Goal: Task Accomplishment & Management: Use online tool/utility

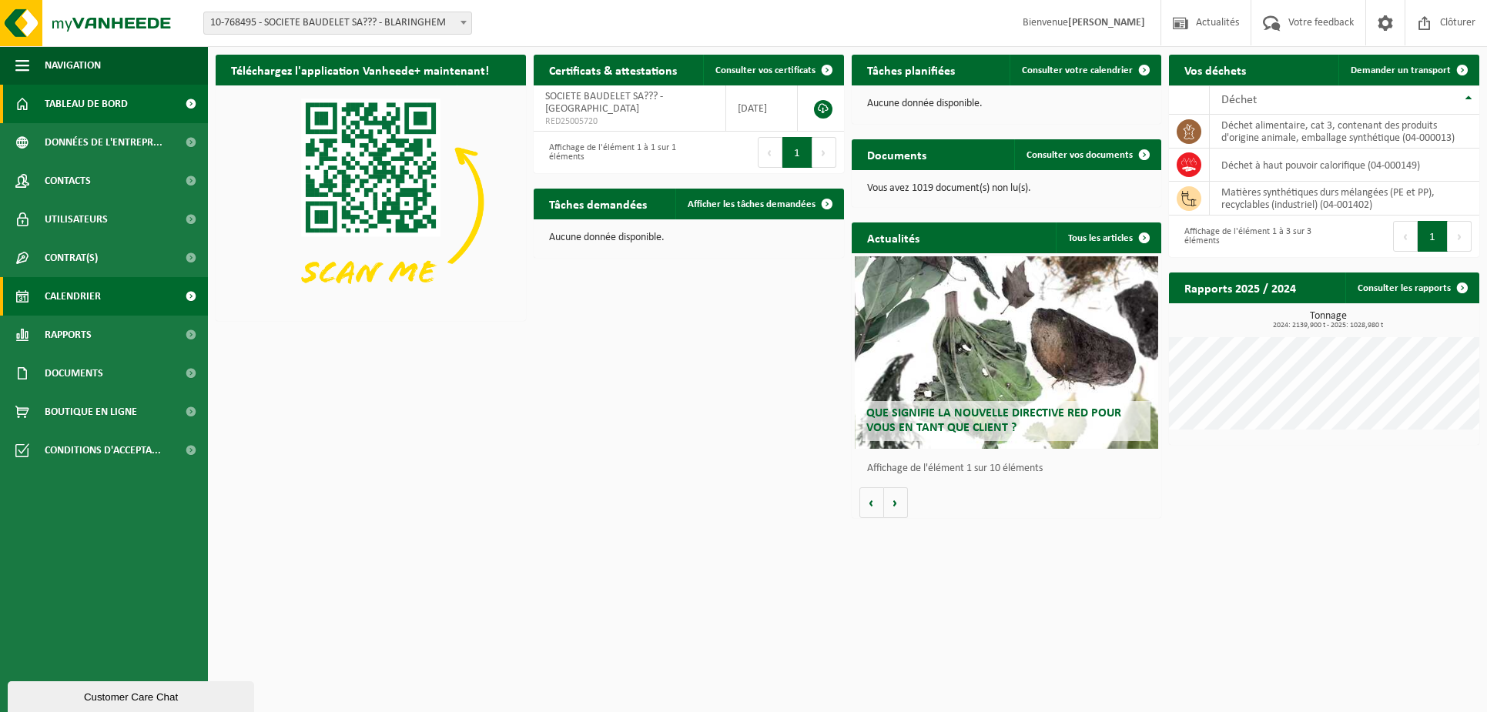
click at [83, 286] on span "Calendrier" at bounding box center [73, 296] width 56 height 39
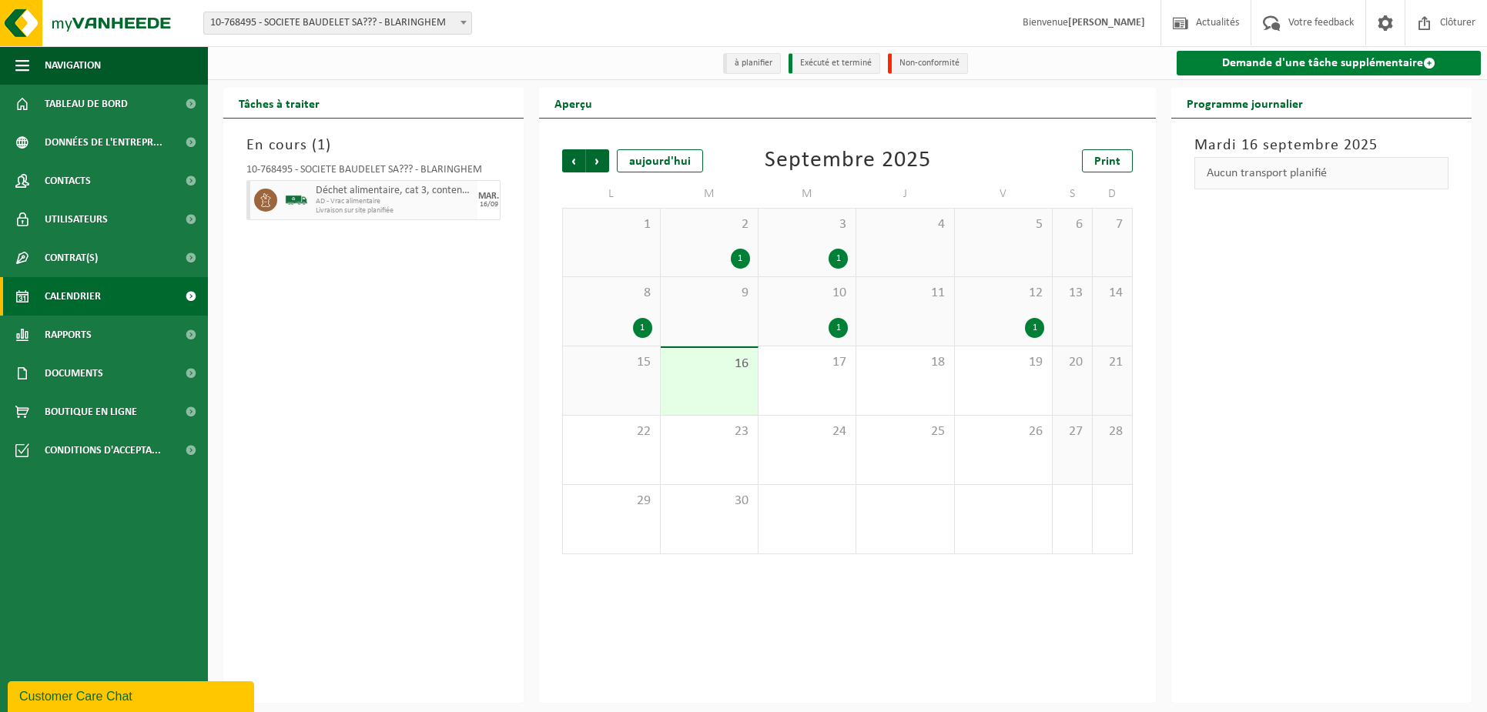
click at [1296, 55] on link "Demande d'une tâche supplémentaire" at bounding box center [1329, 63] width 304 height 25
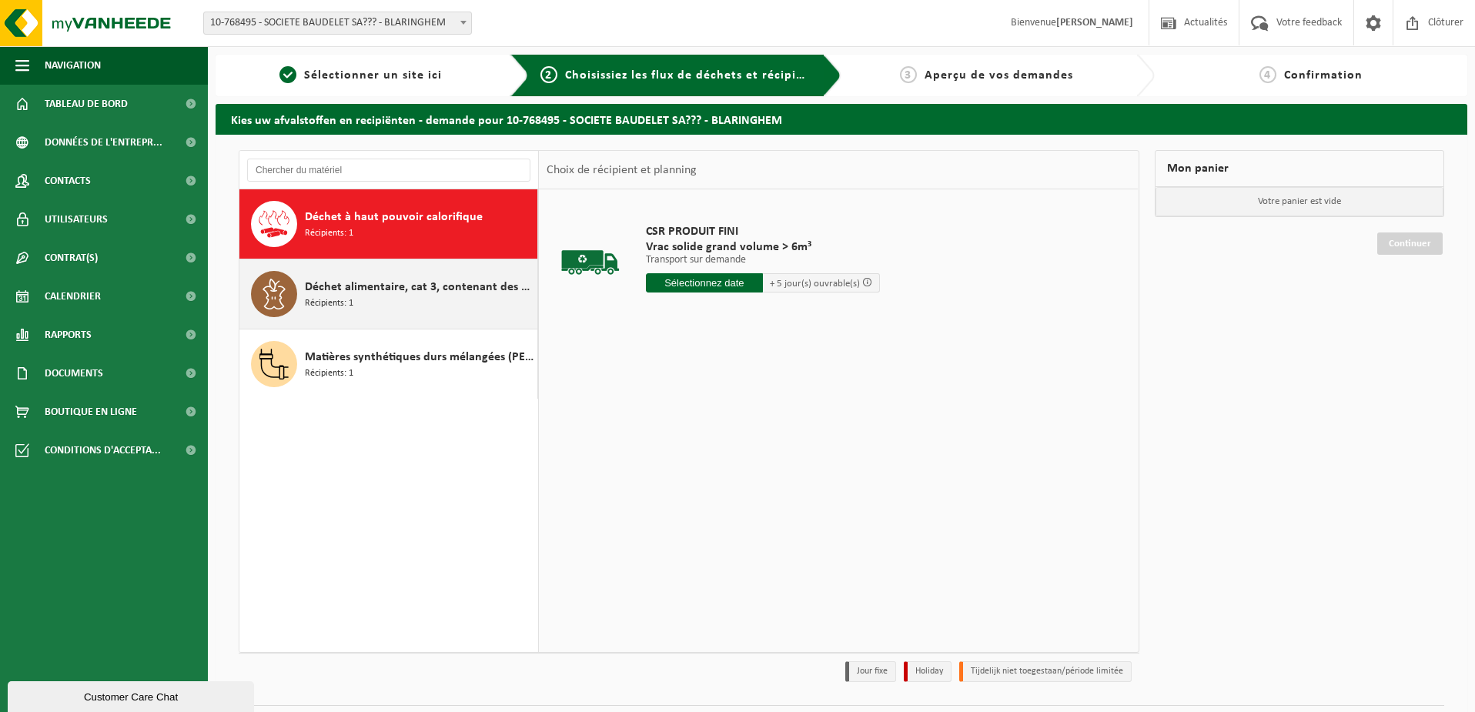
click at [371, 296] on div "Déchet alimentaire, cat 3, contenant des produits d'origine animale, emballage …" at bounding box center [419, 294] width 229 height 46
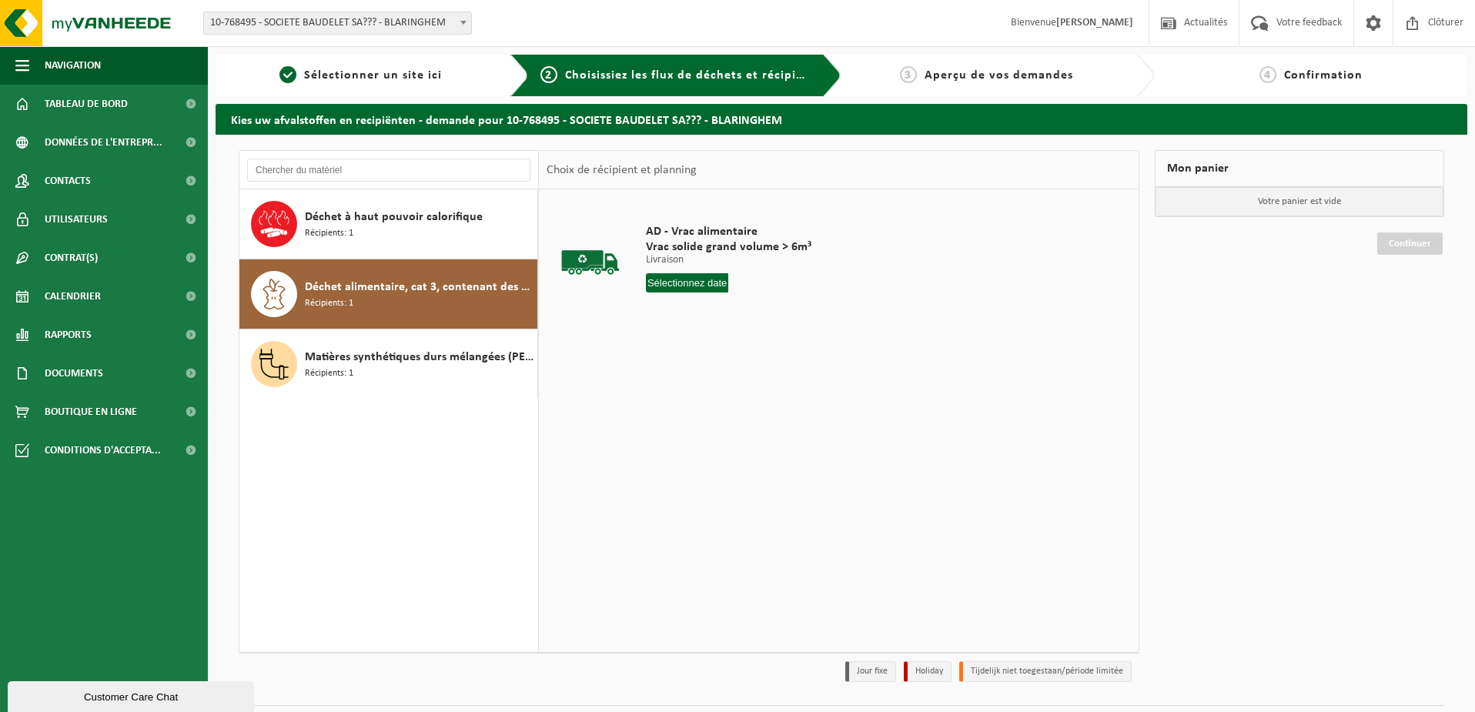
click at [692, 278] on input "text" at bounding box center [687, 282] width 83 height 19
click at [724, 424] on div "17" at bounding box center [714, 419] width 27 height 25
type input "à partir de [DATE]"
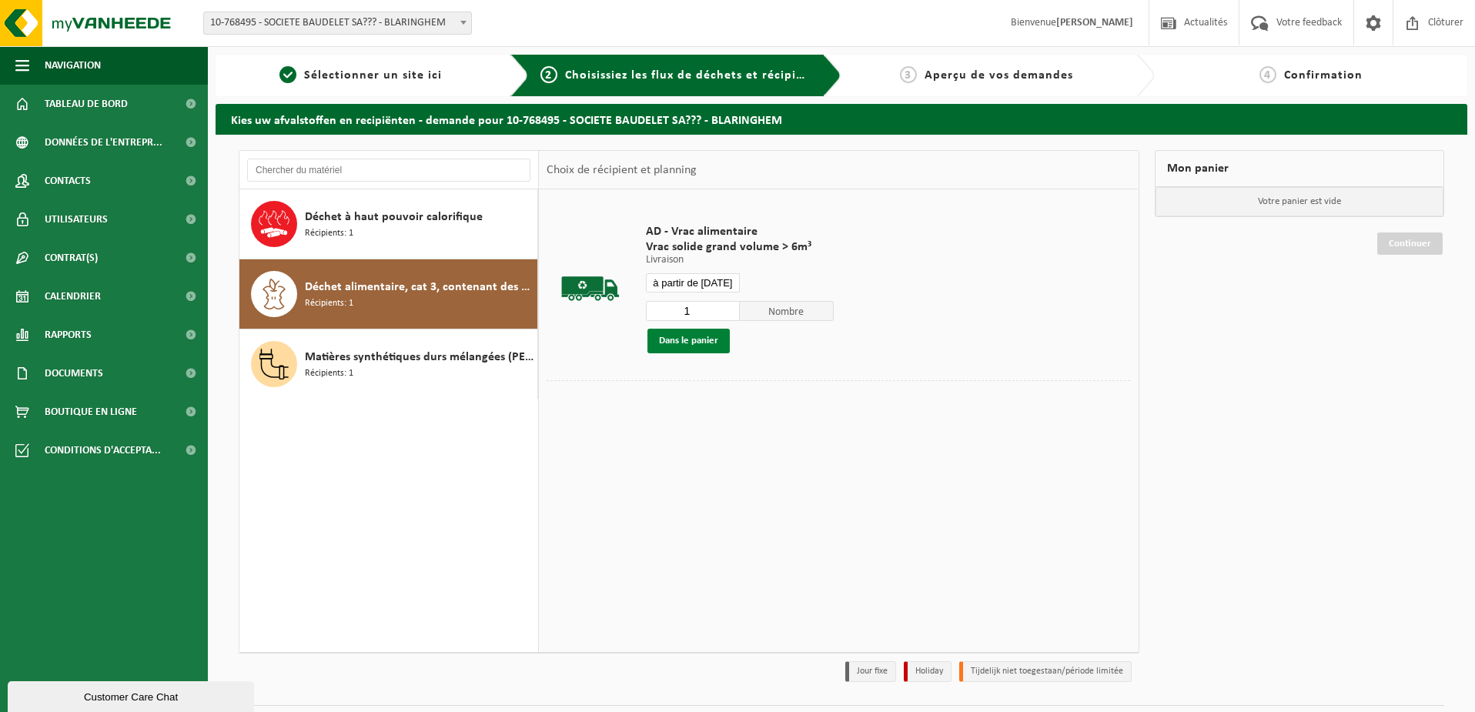
click at [682, 347] on button "Dans le panier" at bounding box center [689, 341] width 82 height 25
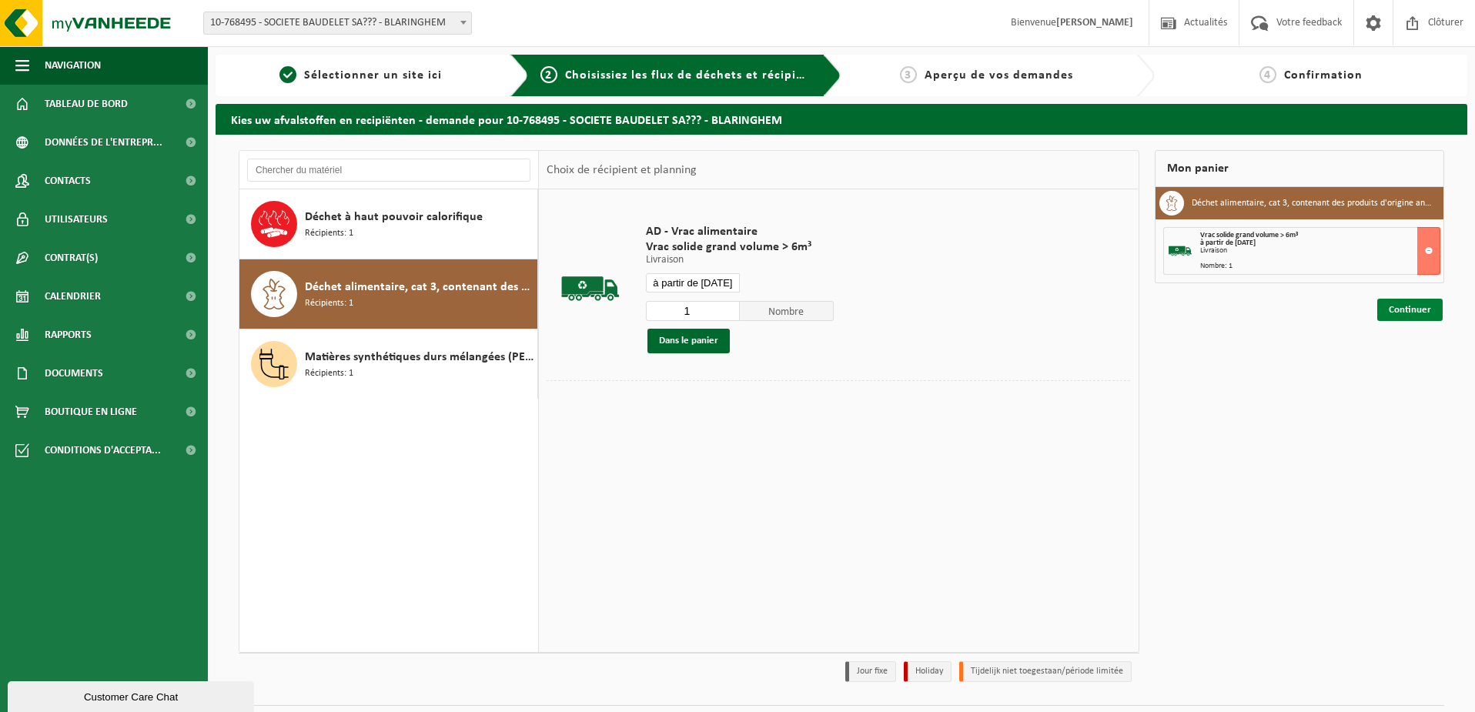
click at [1408, 305] on link "Continuer" at bounding box center [1410, 310] width 65 height 22
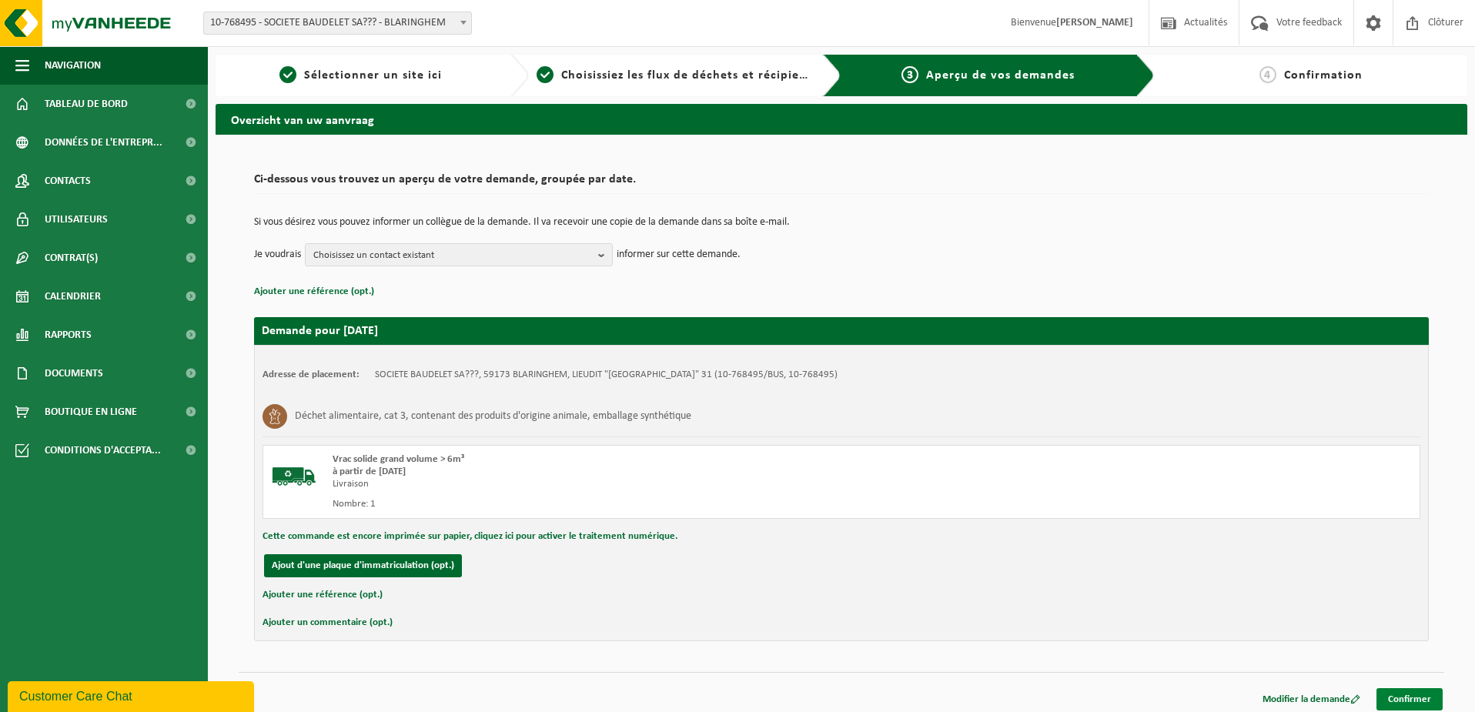
click at [1429, 704] on link "Confirmer" at bounding box center [1410, 699] width 66 height 22
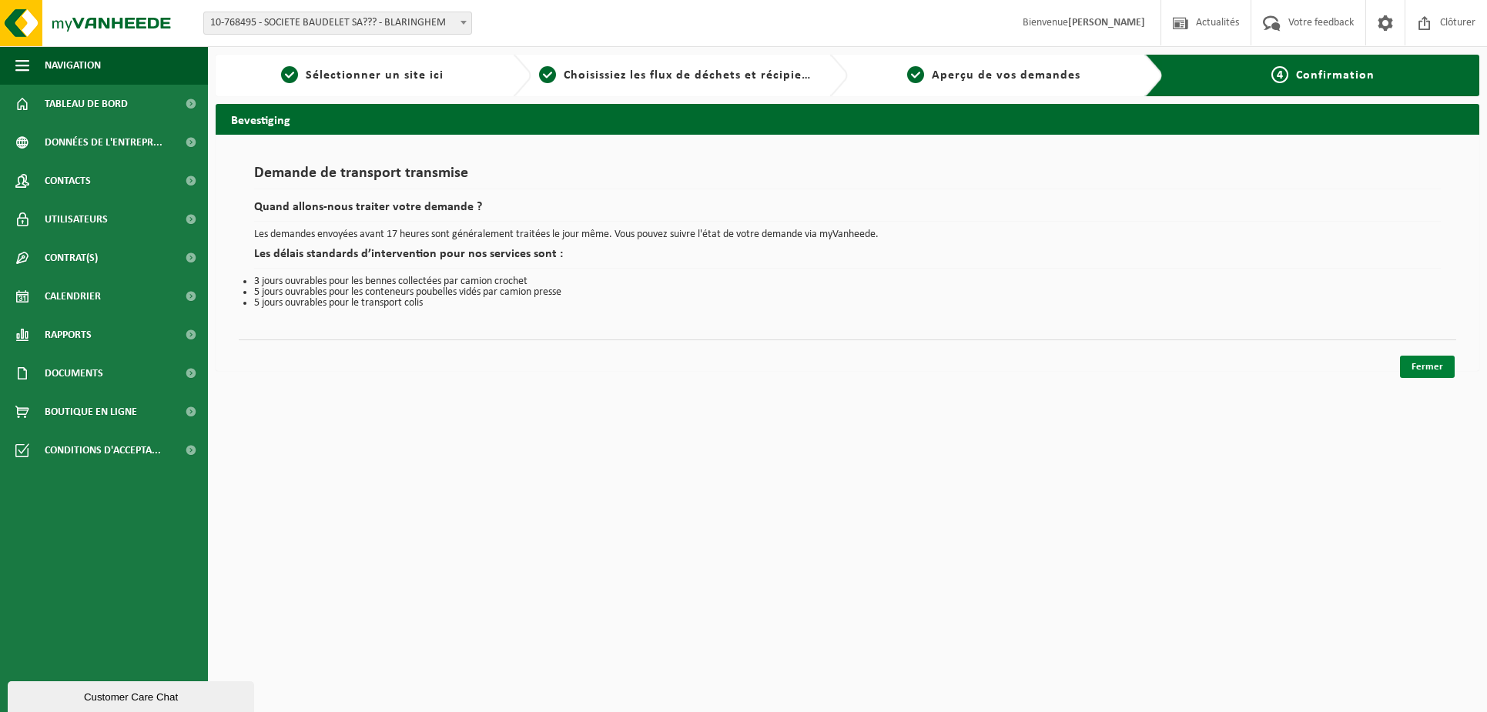
click at [1442, 366] on link "Fermer" at bounding box center [1427, 367] width 55 height 22
